Goal: Find specific page/section: Find specific page/section

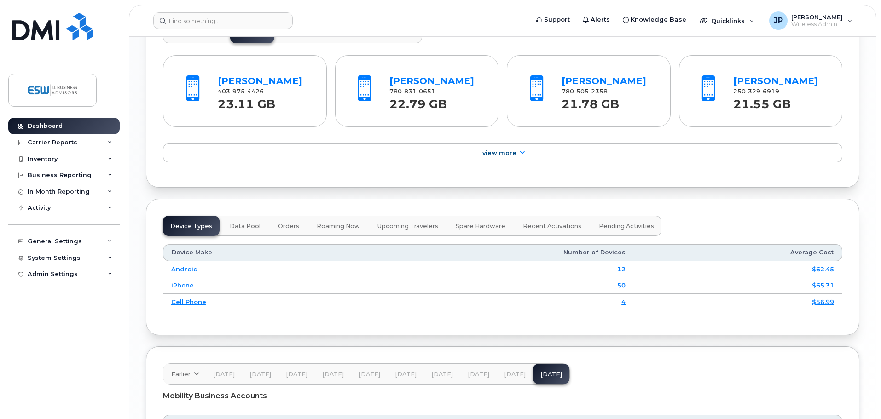
scroll to position [781, 0]
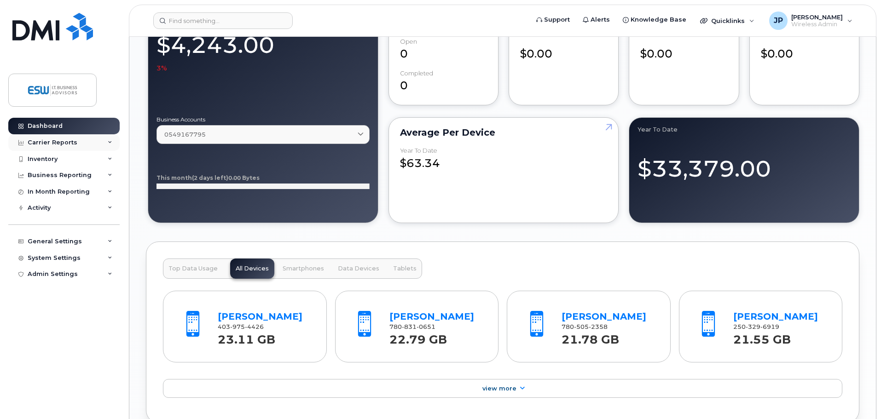
click at [44, 140] on div "Carrier Reports" at bounding box center [53, 142] width 50 height 7
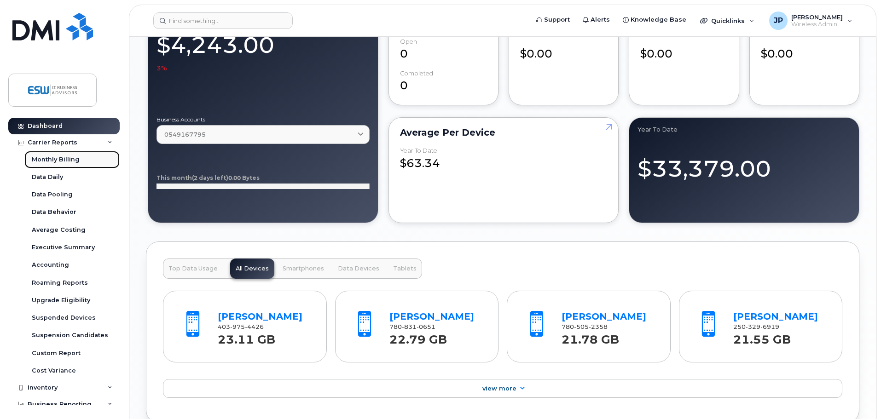
click at [52, 156] on div "Monthly Billing" at bounding box center [56, 160] width 48 height 8
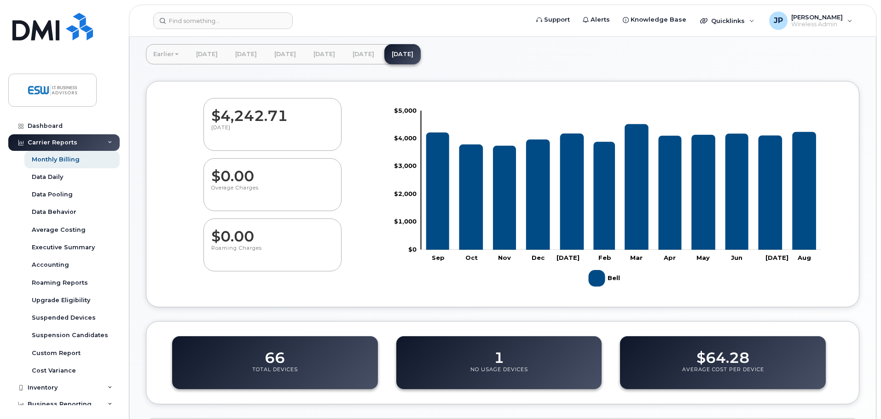
scroll to position [347, 0]
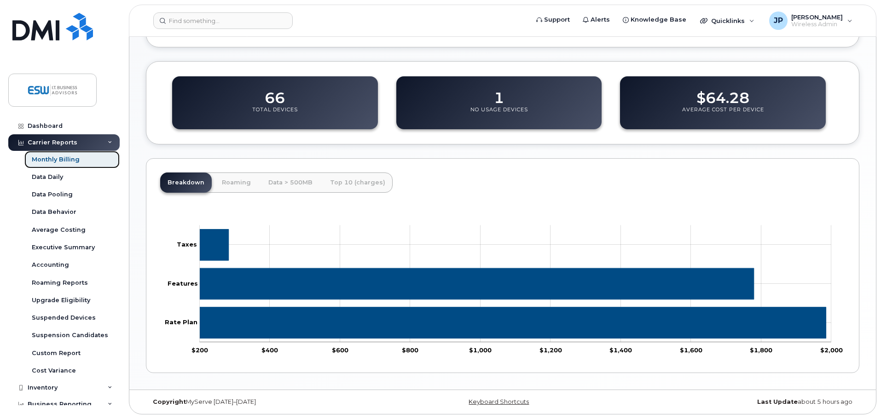
click at [70, 158] on div "Monthly Billing" at bounding box center [56, 160] width 48 height 8
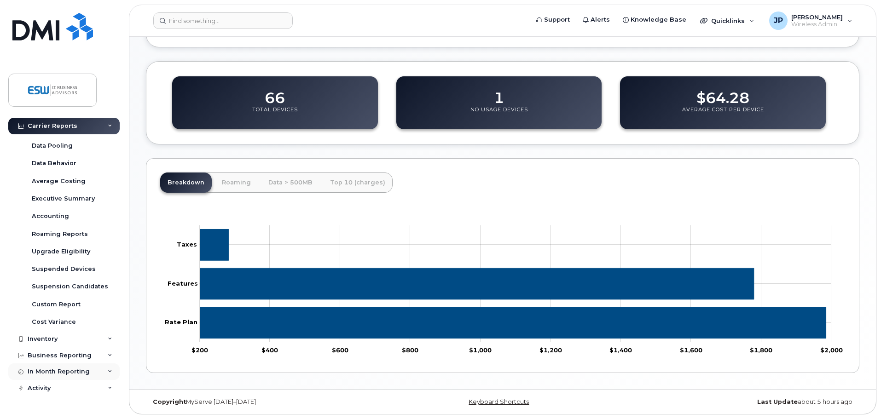
scroll to position [106, 0]
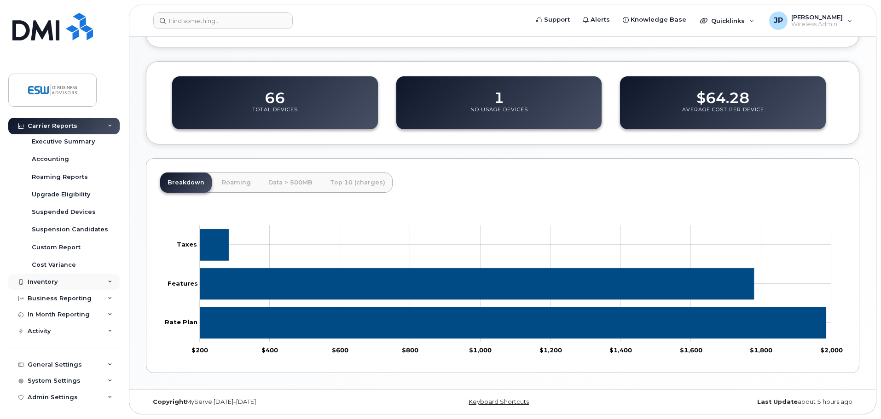
click at [49, 279] on div "Inventory" at bounding box center [43, 281] width 30 height 7
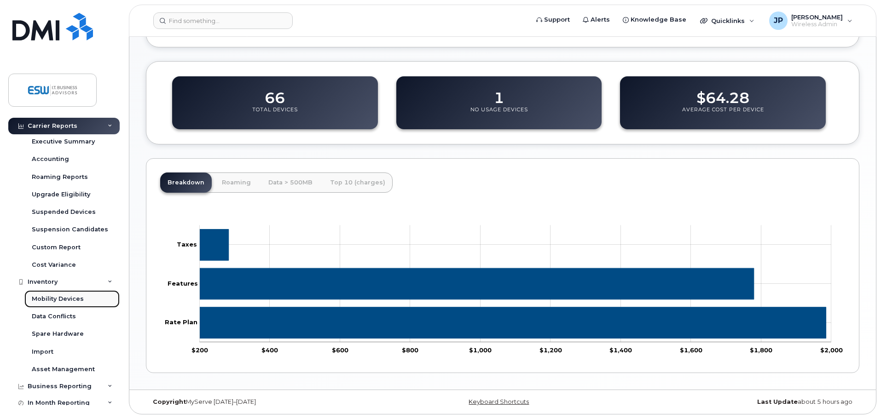
click at [55, 299] on div "Mobility Devices" at bounding box center [58, 299] width 52 height 8
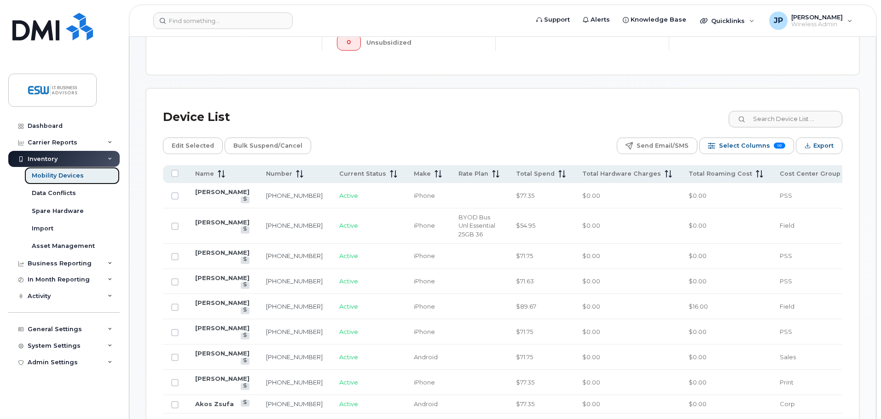
scroll to position [259, 0]
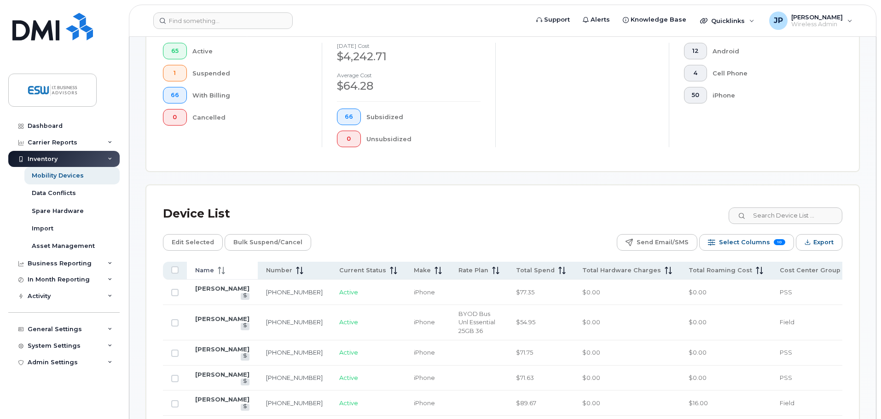
click at [210, 266] on span "Name" at bounding box center [204, 270] width 19 height 8
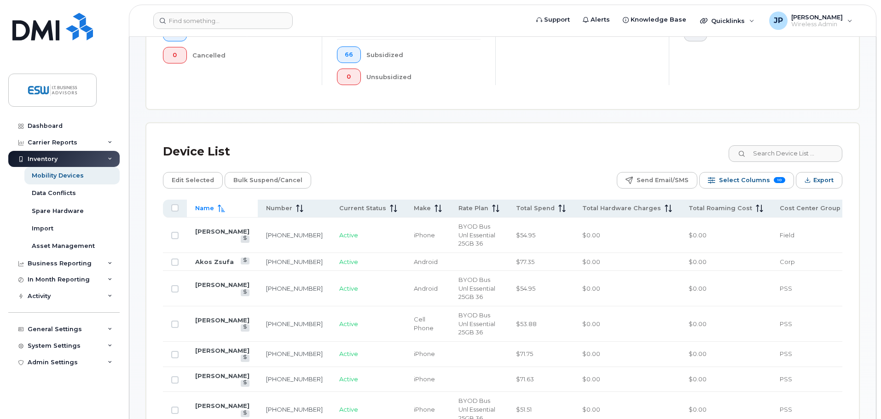
scroll to position [536, 0]
